Goal: Task Accomplishment & Management: Complete application form

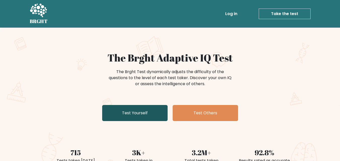
click at [145, 112] on link "Test Yourself" at bounding box center [134, 113] width 65 height 16
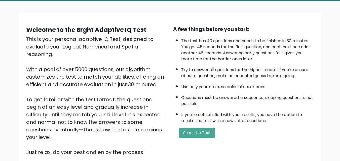
scroll to position [69, 0]
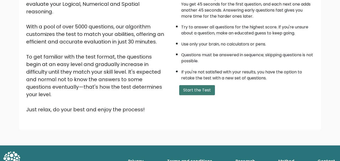
click at [196, 86] on button "Start the Test" at bounding box center [197, 90] width 36 height 10
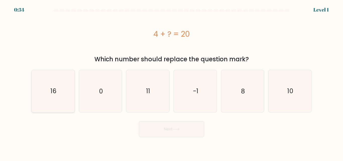
click at [57, 95] on icon "16" at bounding box center [53, 91] width 42 height 42
click at [172, 82] on input "a. 16" at bounding box center [172, 81] width 0 height 1
radio input "true"
click at [163, 128] on button "Next" at bounding box center [171, 129] width 65 height 16
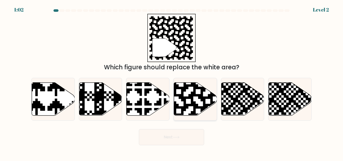
click at [196, 98] on icon at bounding box center [195, 99] width 43 height 33
click at [172, 82] on input "d." at bounding box center [172, 81] width 0 height 1
radio input "true"
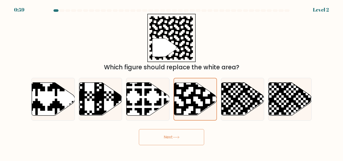
click at [161, 138] on button "Next" at bounding box center [171, 137] width 65 height 16
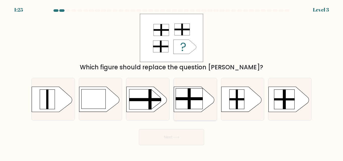
click at [188, 100] on rect at bounding box center [189, 98] width 27 height 3
click at [172, 82] on input "d." at bounding box center [172, 81] width 0 height 1
radio input "true"
click at [167, 134] on button "Next" at bounding box center [171, 137] width 65 height 16
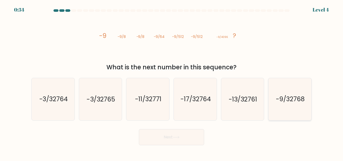
click at [292, 104] on text "-9/32768" at bounding box center [290, 99] width 29 height 9
click at [172, 82] on input "f. -9/32768" at bounding box center [172, 81] width 0 height 1
radio input "true"
click at [163, 138] on button "Next" at bounding box center [171, 137] width 65 height 16
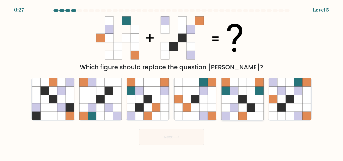
click at [246, 79] on icon at bounding box center [242, 82] width 8 height 8
click at [172, 81] on input "e." at bounding box center [172, 81] width 0 height 1
radio input "true"
click at [172, 136] on button "Next" at bounding box center [171, 137] width 65 height 16
